Goal: Task Accomplishment & Management: Manage account settings

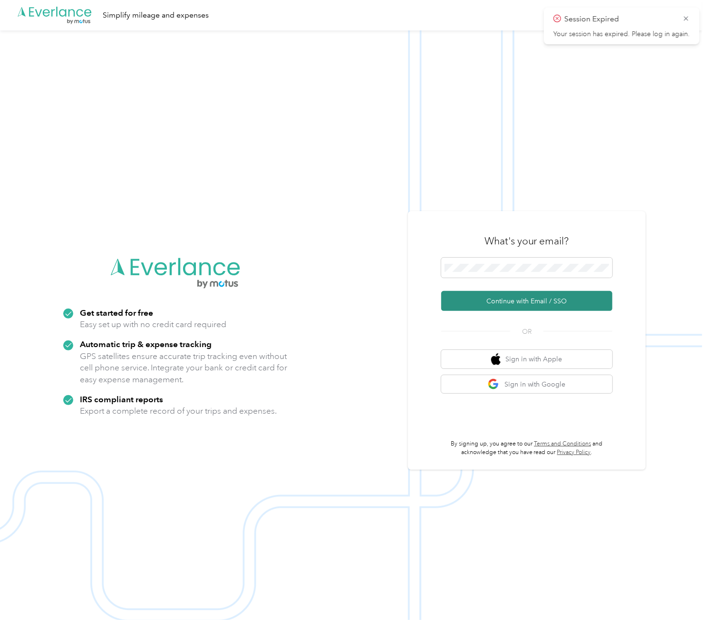
click at [503, 295] on button "Continue with Email / SSO" at bounding box center [526, 301] width 171 height 20
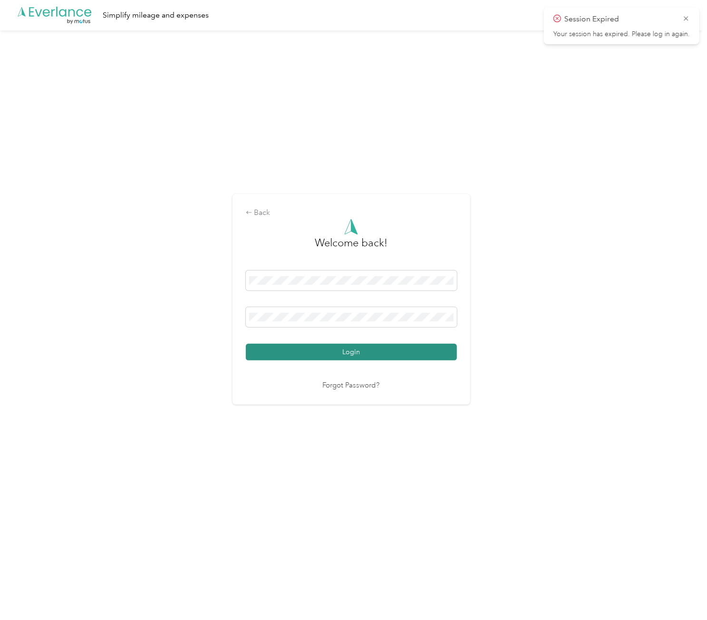
click at [333, 353] on button "Login" at bounding box center [351, 352] width 211 height 17
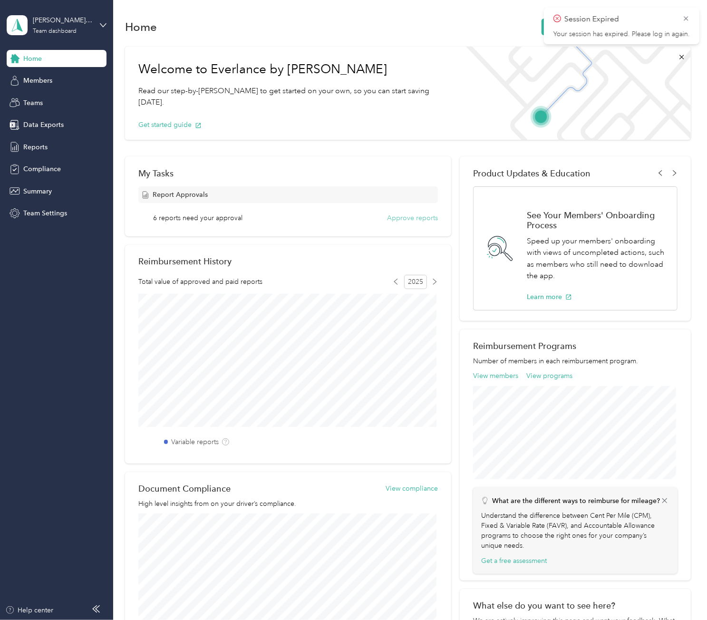
click at [395, 217] on button "Approve reports" at bounding box center [412, 218] width 51 height 10
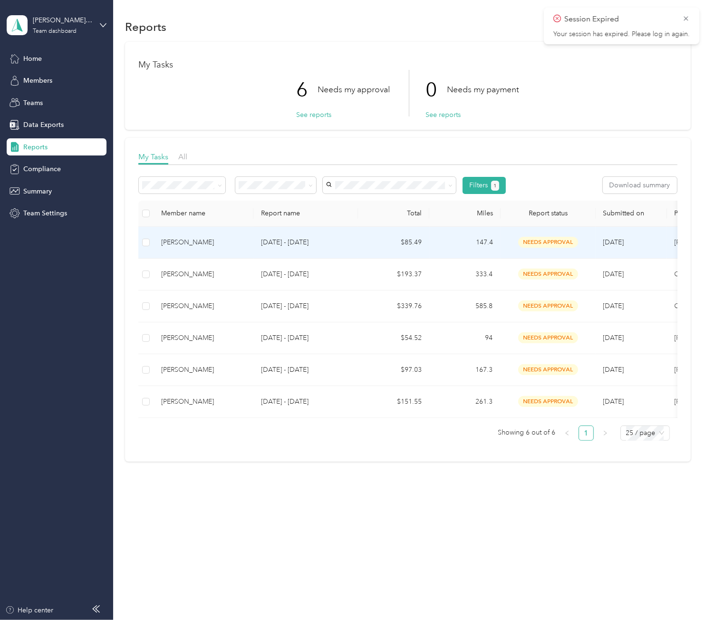
click at [357, 238] on td "Sep 8 - 21, 2025" at bounding box center [306, 243] width 105 height 32
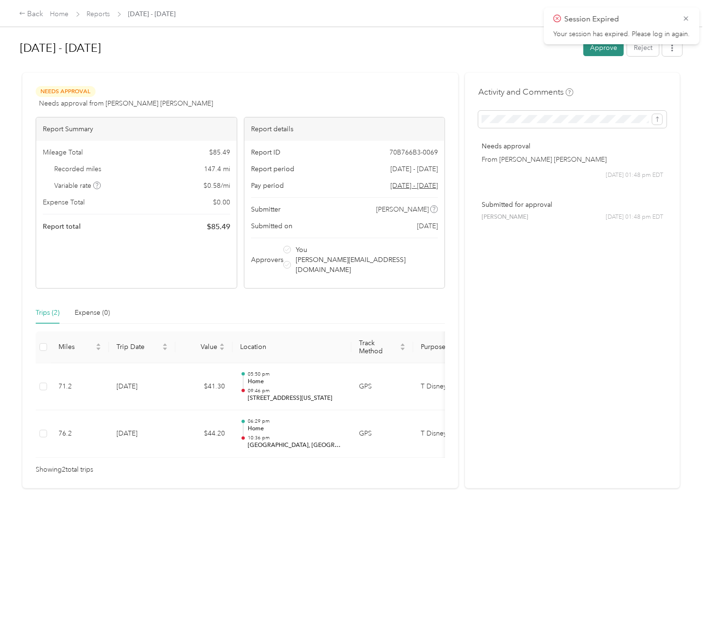
click at [606, 53] on button "Approve" at bounding box center [604, 47] width 40 height 17
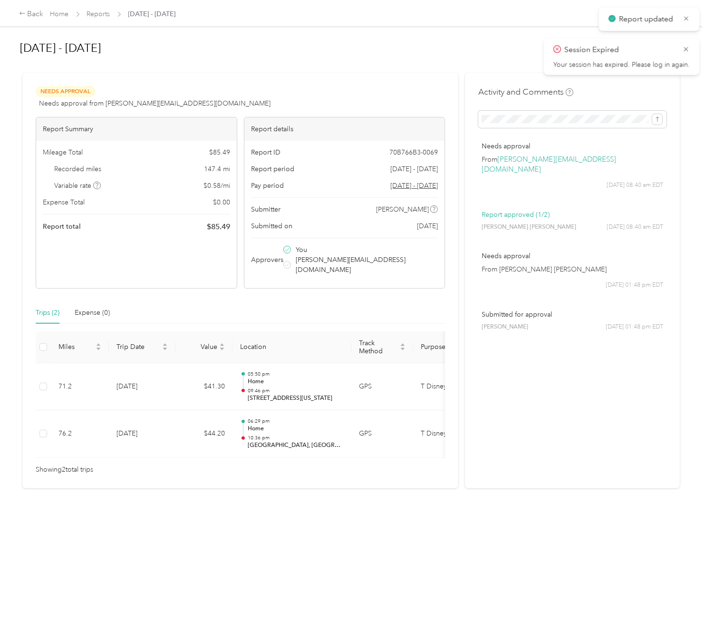
click at [98, 19] on div "Back Home Reports Sep 8 - 21, 2025" at bounding box center [97, 14] width 157 height 11
click at [99, 8] on div "Back Home Reports Sep 8 - 21, 2025" at bounding box center [353, 13] width 707 height 27
click at [102, 15] on link "Reports" at bounding box center [98, 14] width 23 height 8
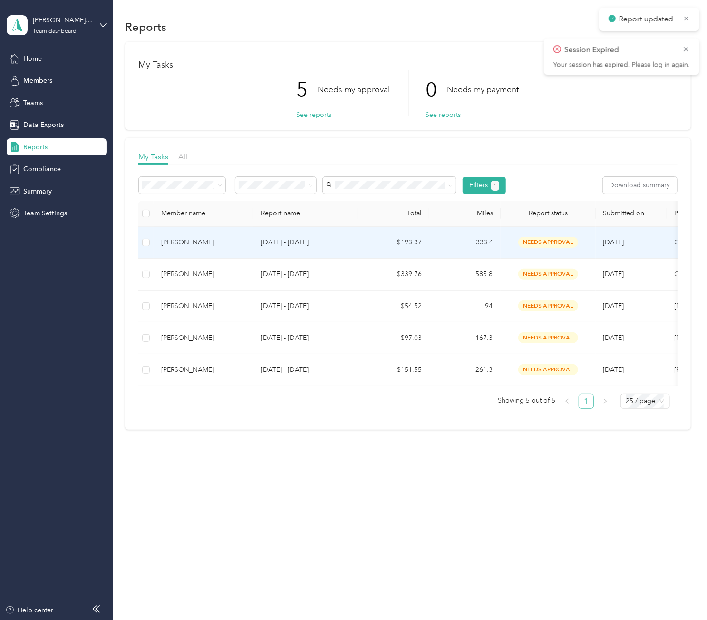
click at [317, 240] on p "Sep 22 - Oct 5, 2025" at bounding box center [305, 242] width 89 height 10
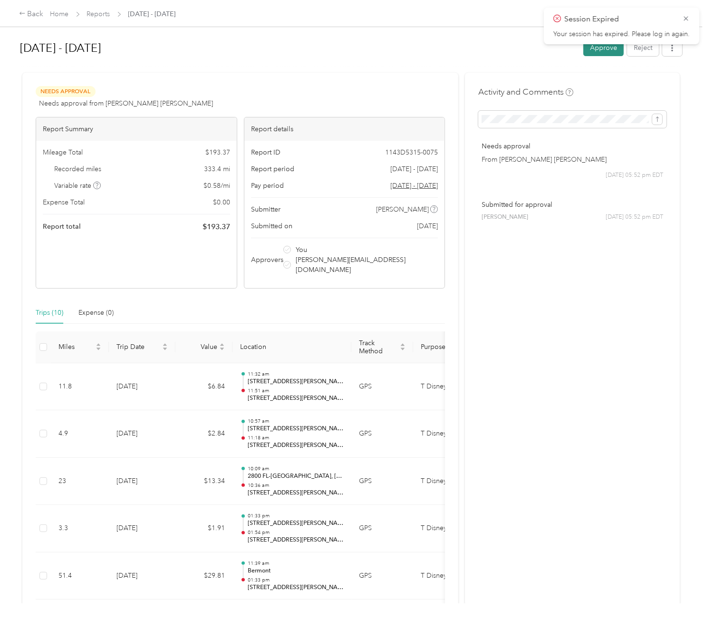
click at [607, 49] on button "Approve" at bounding box center [604, 47] width 40 height 17
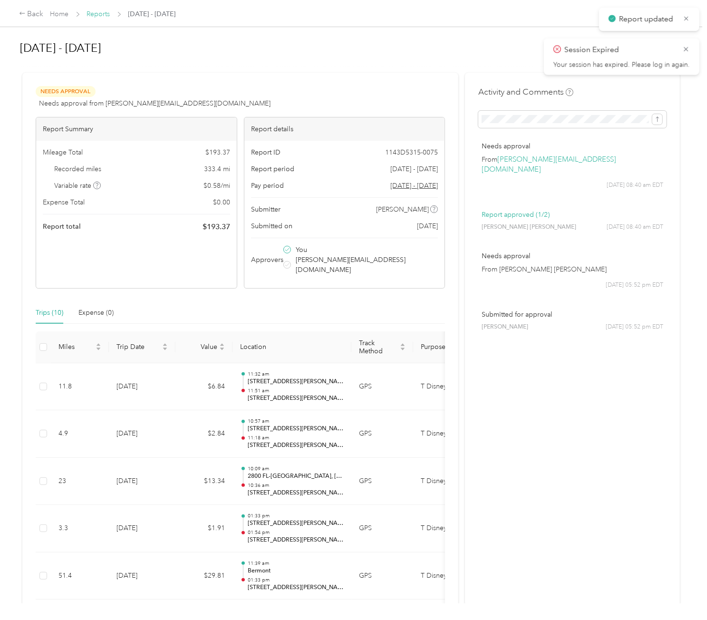
click at [103, 12] on link "Reports" at bounding box center [98, 14] width 23 height 8
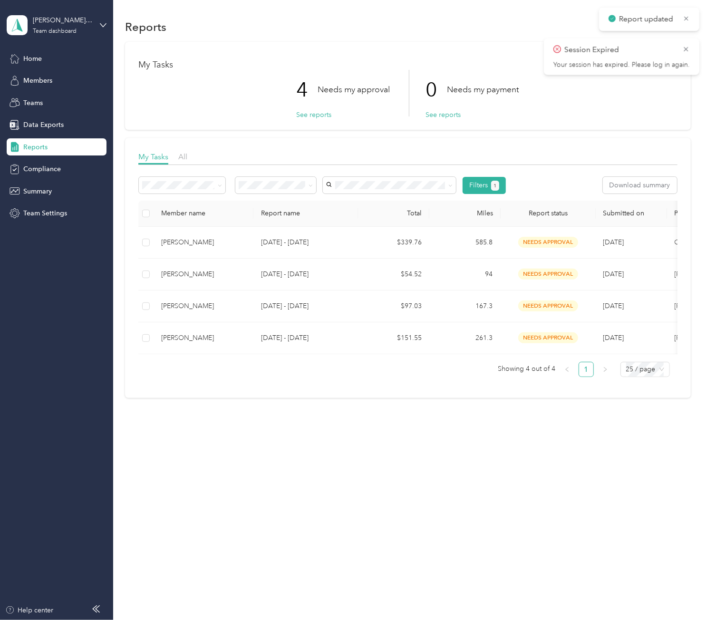
click at [689, 46] on icon at bounding box center [687, 49] width 8 height 9
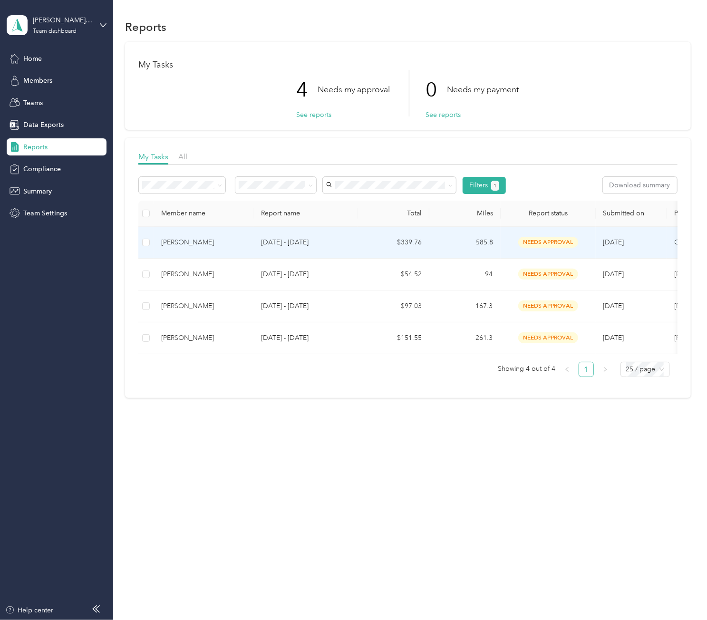
click at [391, 241] on td "$339.76" at bounding box center [393, 243] width 71 height 32
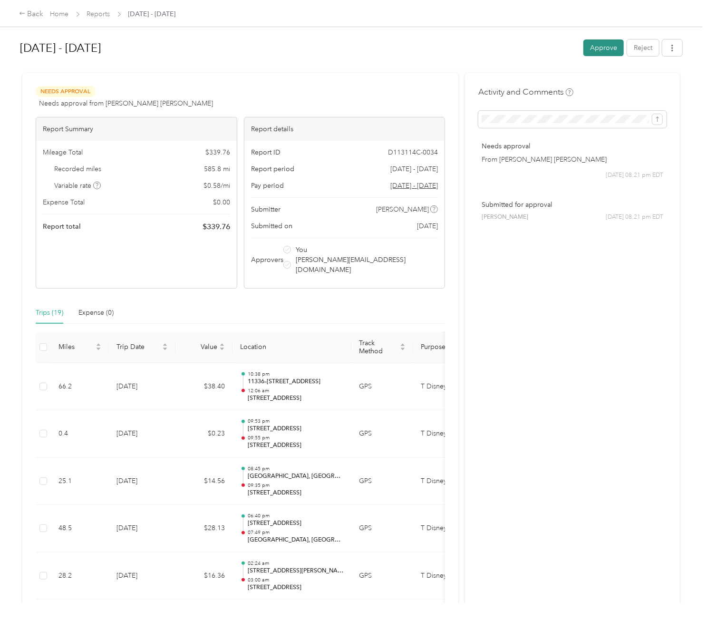
click at [602, 48] on button "Approve" at bounding box center [604, 47] width 40 height 17
click at [94, 14] on link "Reports" at bounding box center [98, 14] width 23 height 8
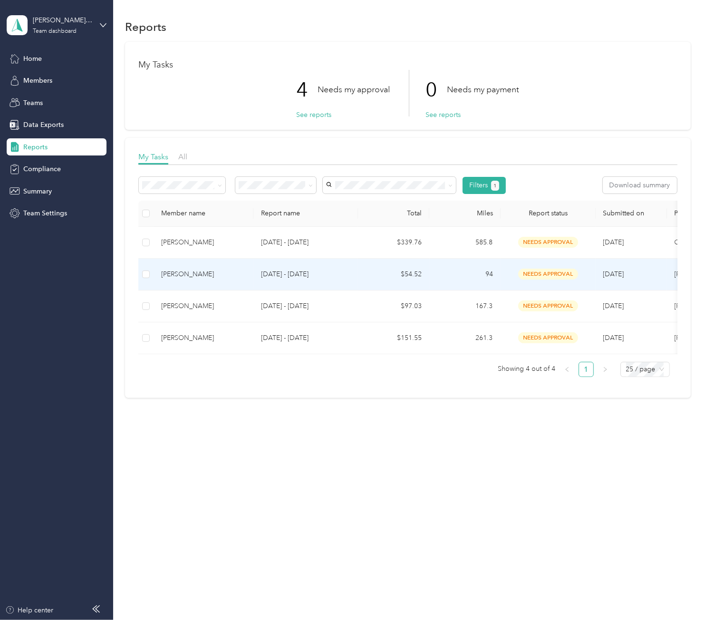
click at [376, 263] on td "$54.52" at bounding box center [393, 275] width 71 height 32
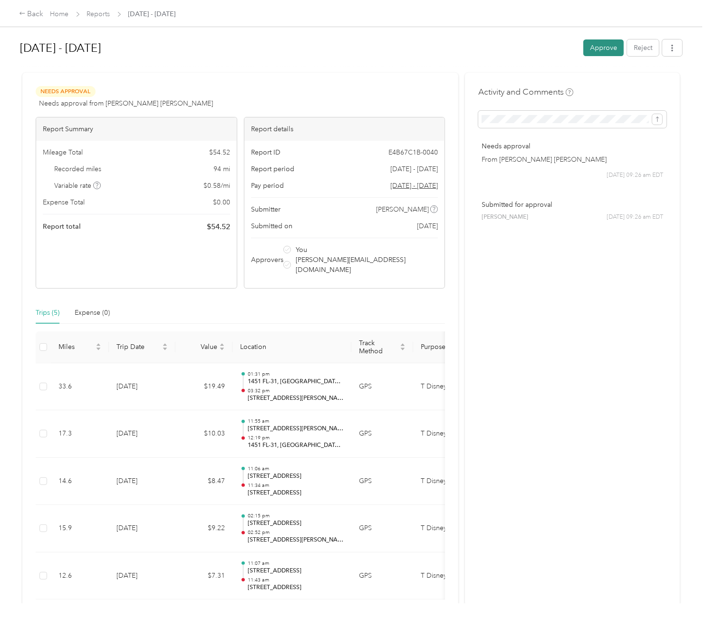
click at [612, 45] on button "Approve" at bounding box center [604, 47] width 40 height 17
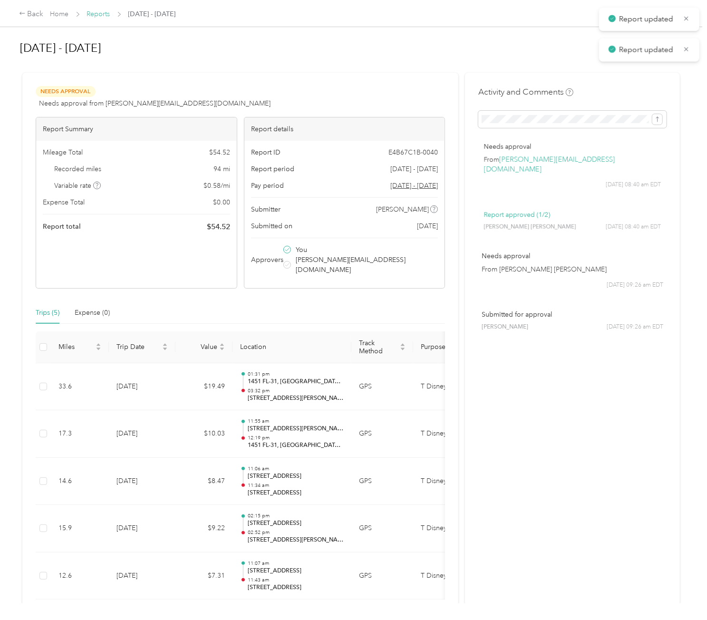
click at [90, 13] on link "Reports" at bounding box center [98, 14] width 23 height 8
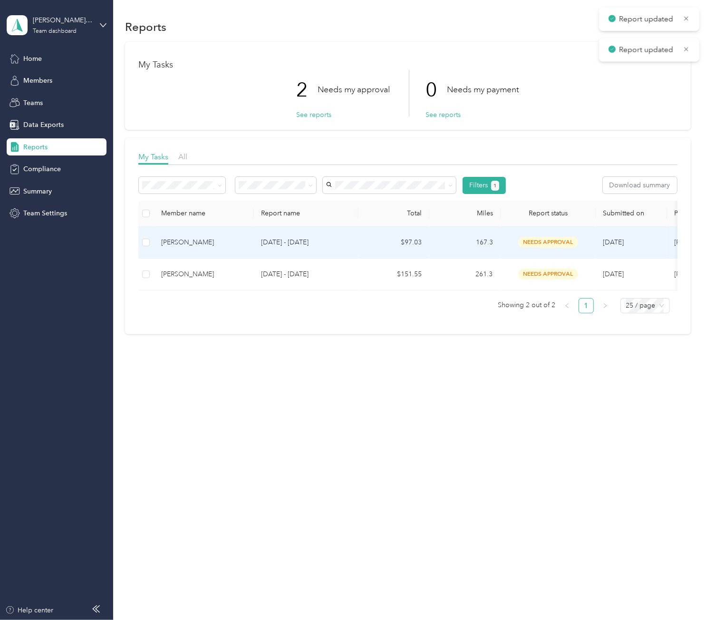
click at [297, 235] on td "Sep 22 - Oct 5, 2025" at bounding box center [306, 243] width 105 height 32
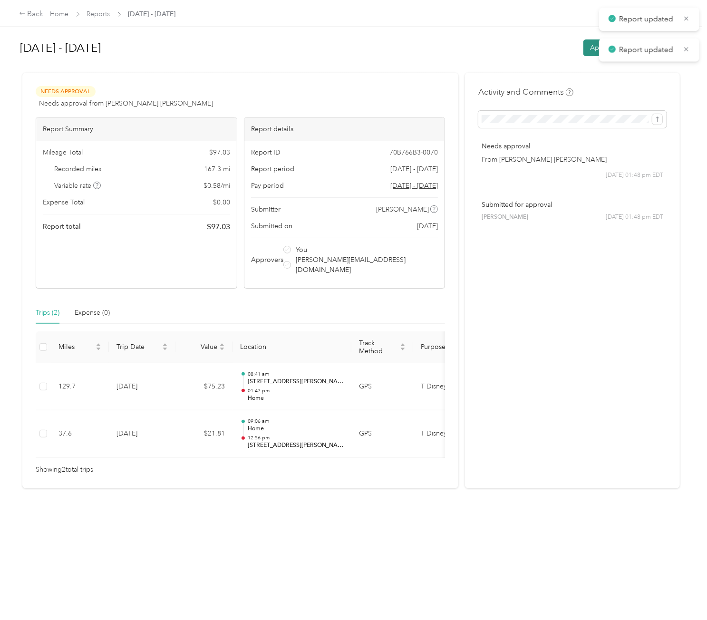
click at [588, 51] on button "Approve" at bounding box center [604, 47] width 40 height 17
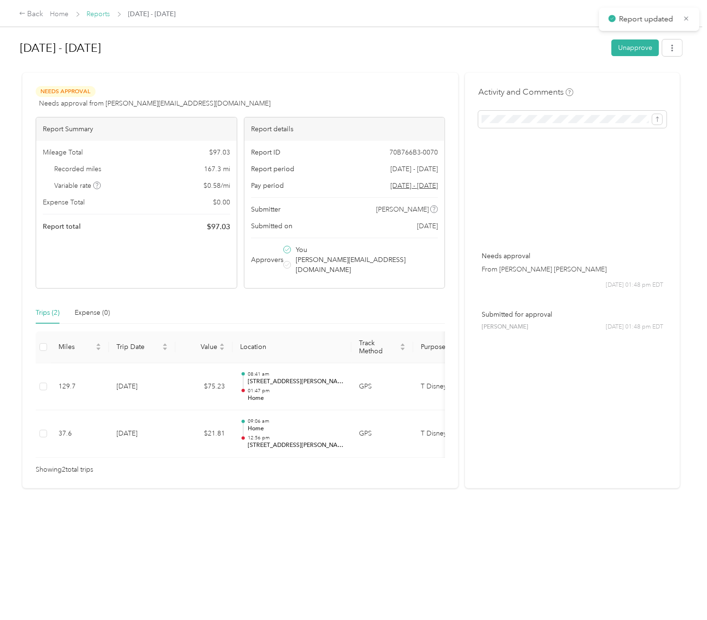
click at [98, 17] on link "Reports" at bounding box center [98, 14] width 23 height 8
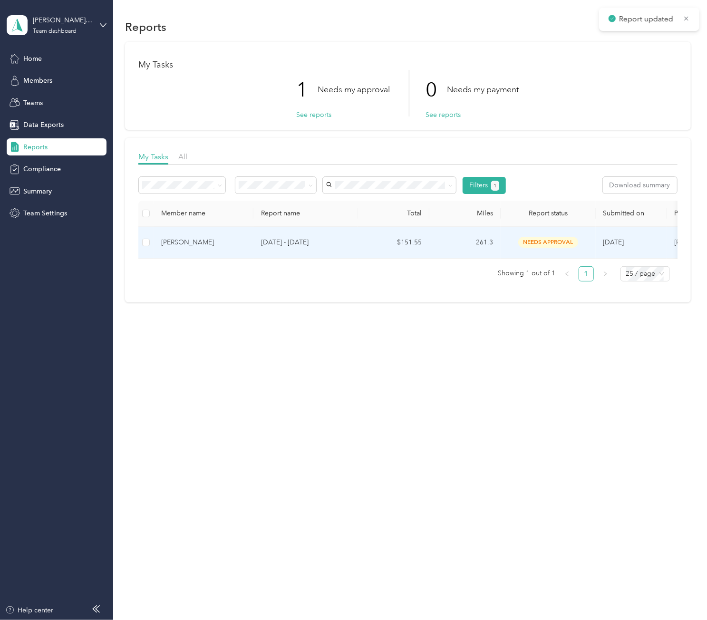
click at [287, 244] on p "Sep 22 - Oct 5, 2025" at bounding box center [305, 242] width 89 height 10
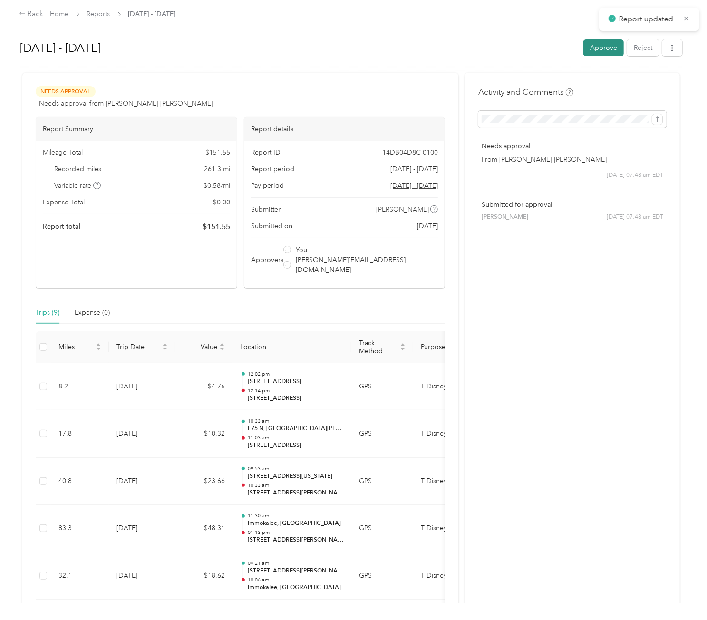
click at [607, 46] on button "Approve" at bounding box center [604, 47] width 40 height 17
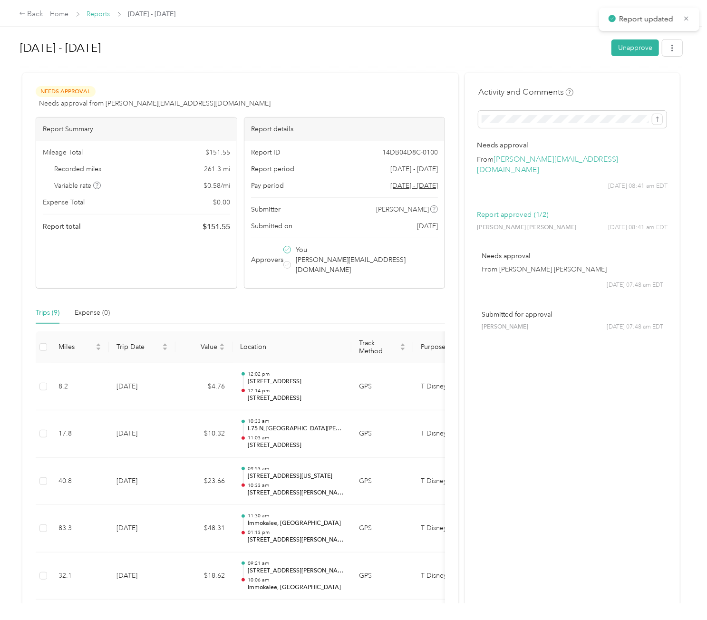
click at [97, 13] on link "Reports" at bounding box center [98, 14] width 23 height 8
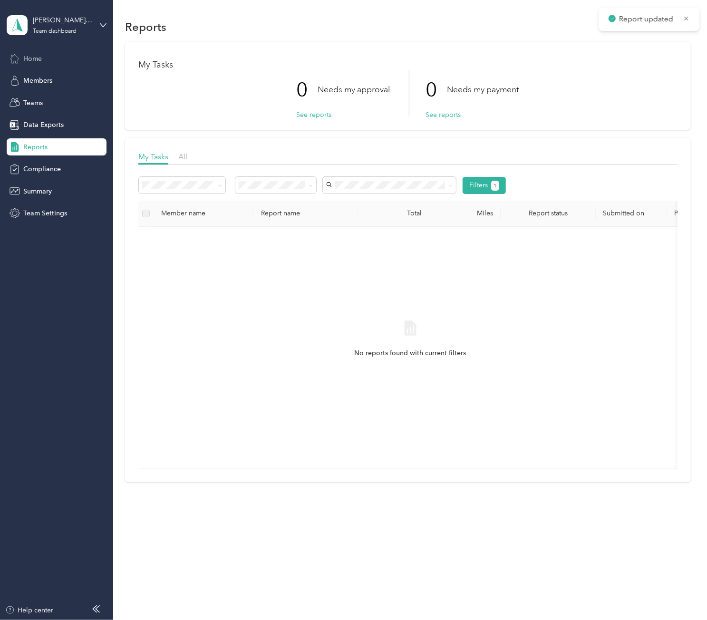
click at [59, 66] on div "Home" at bounding box center [57, 58] width 100 height 17
